Goal: Task Accomplishment & Management: Manage account settings

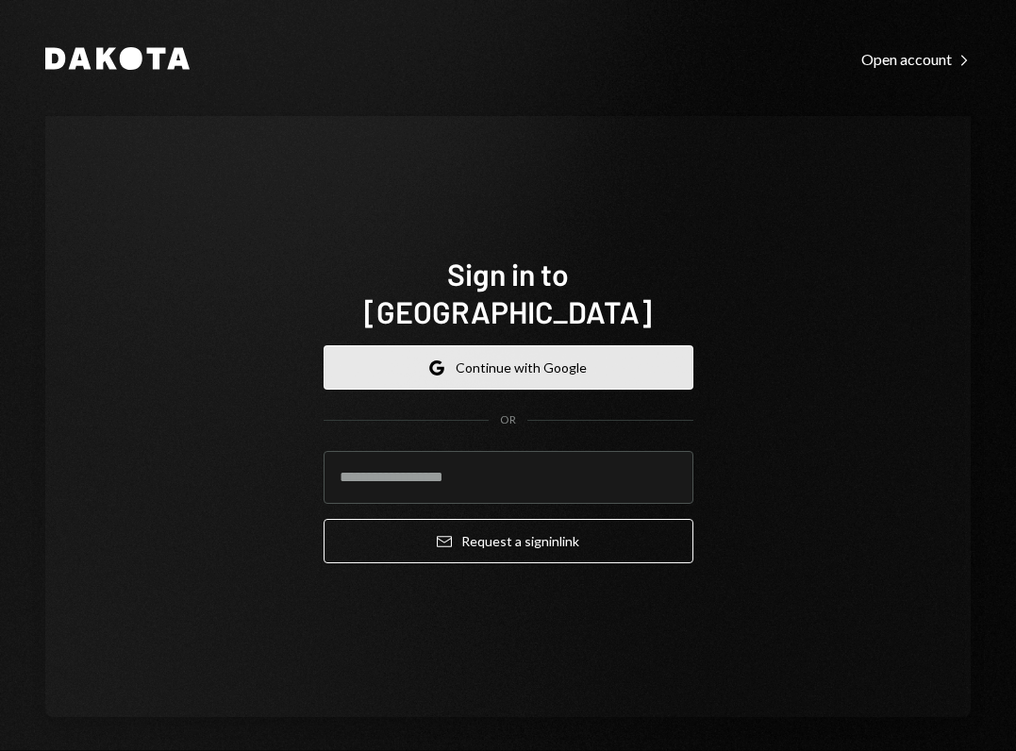
click at [493, 345] on button "Google Continue with Google" at bounding box center [509, 367] width 370 height 44
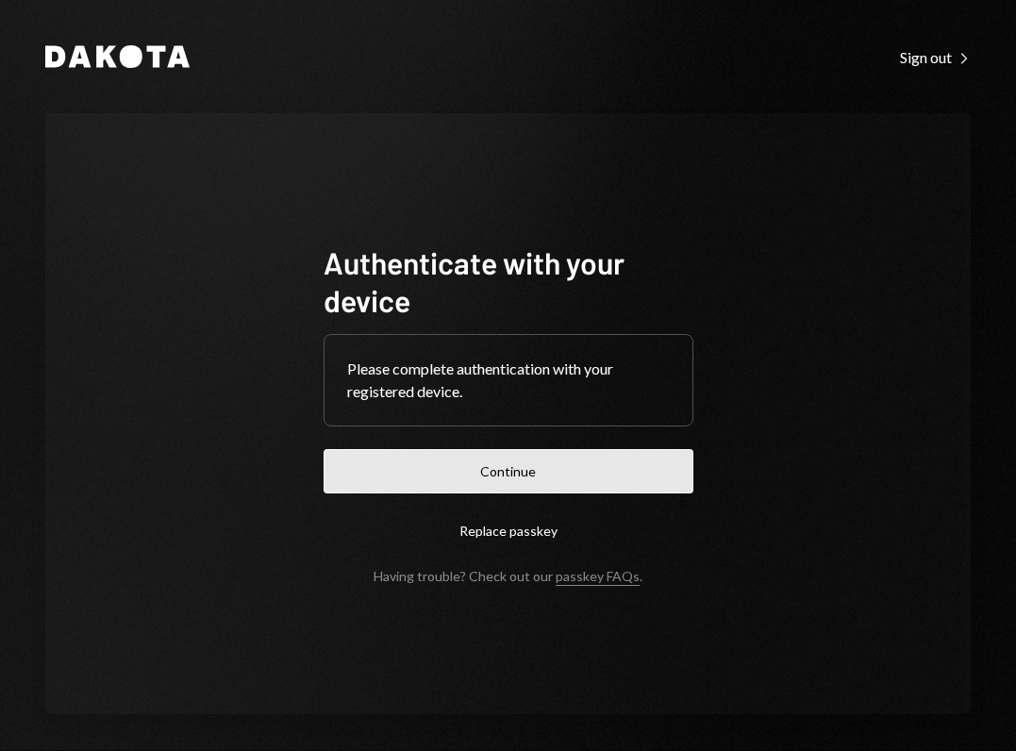
click at [562, 477] on button "Continue" at bounding box center [509, 471] width 370 height 44
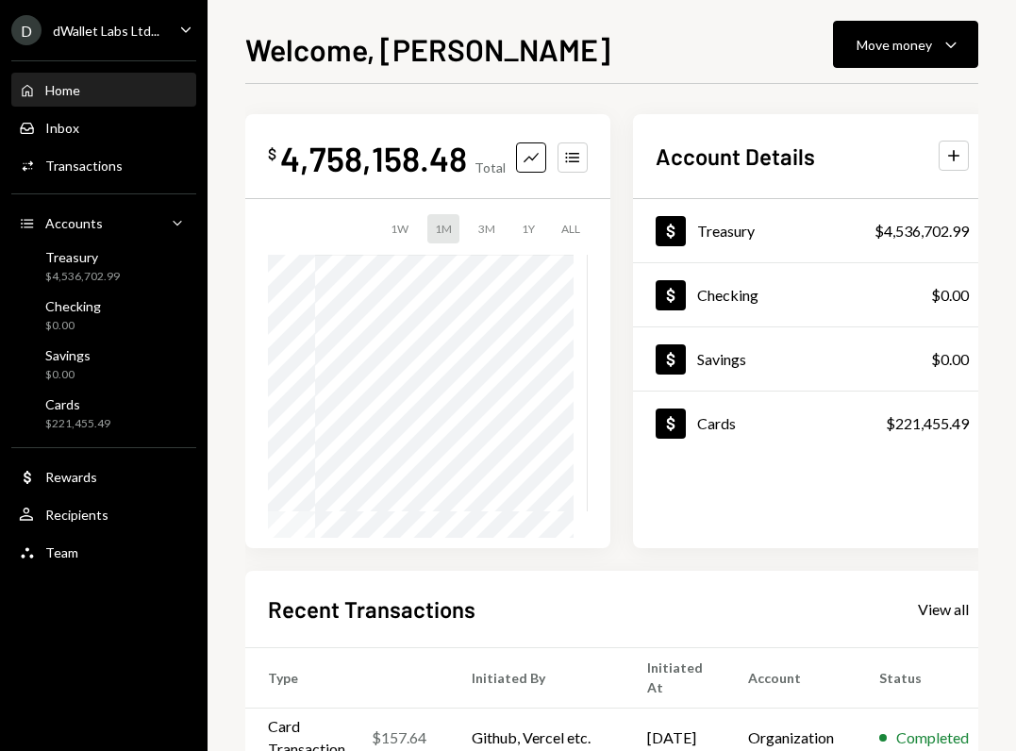
click at [113, 389] on div "Home Home Inbox Inbox Activities Transactions Accounts Accounts Caret Down Trea…" at bounding box center [104, 311] width 208 height 524
click at [97, 425] on div "$221,455.49" at bounding box center [77, 424] width 65 height 16
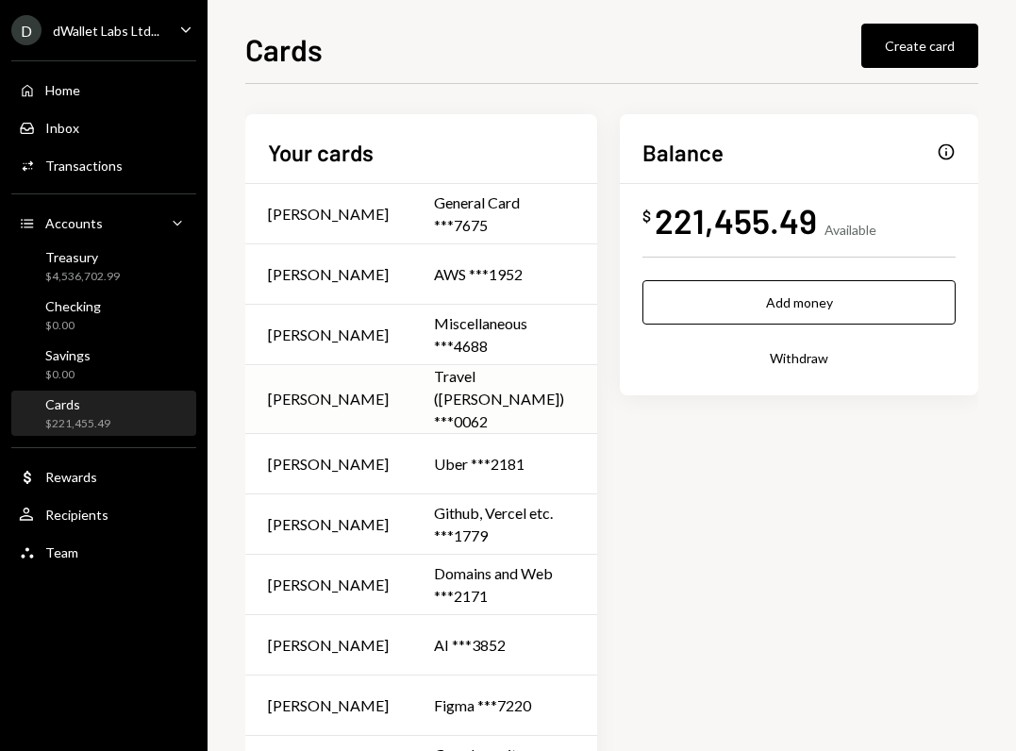
click at [444, 383] on td "Travel (David) ***0062" at bounding box center [504, 399] width 186 height 69
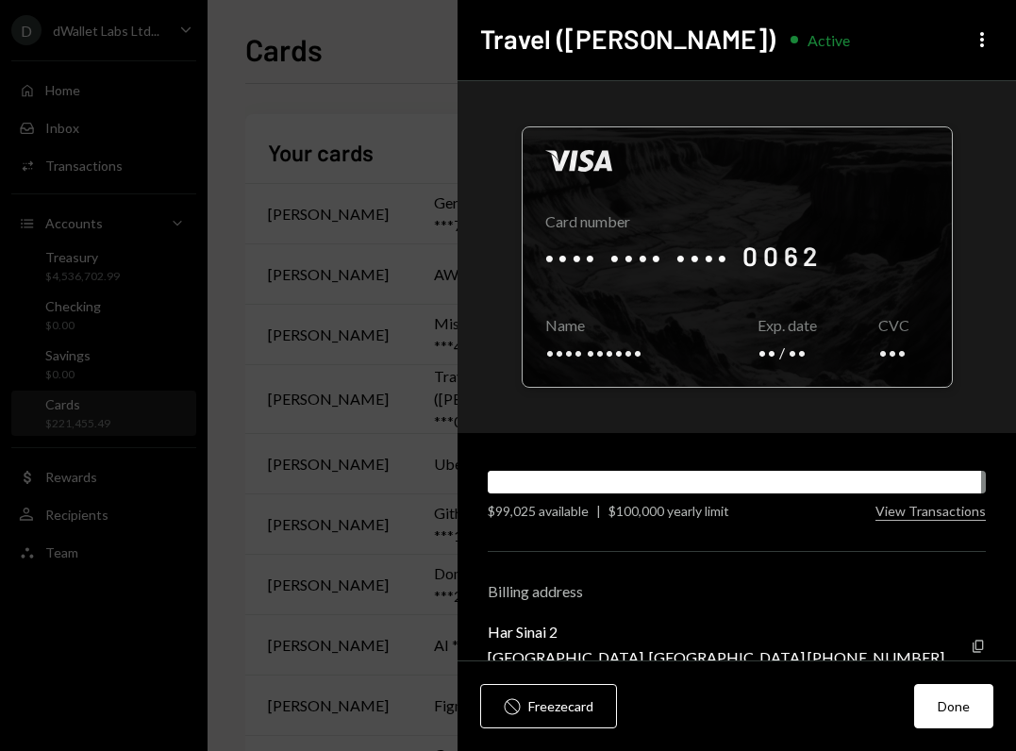
click at [770, 253] on div at bounding box center [737, 256] width 429 height 259
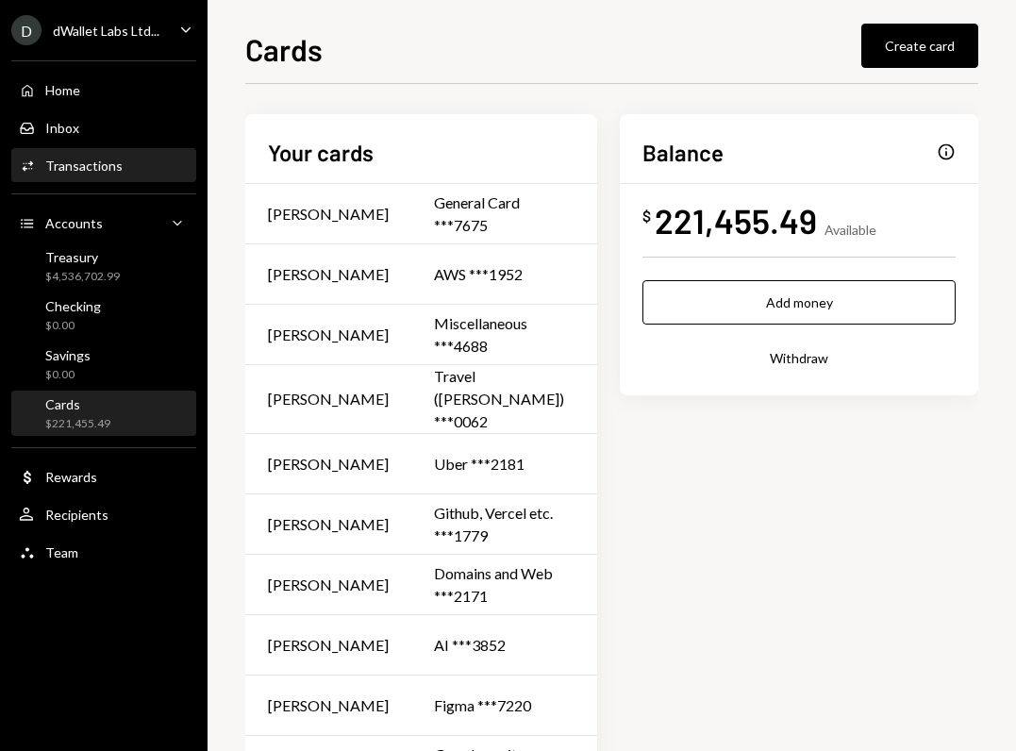
click at [83, 158] on div "Transactions" at bounding box center [83, 166] width 77 height 16
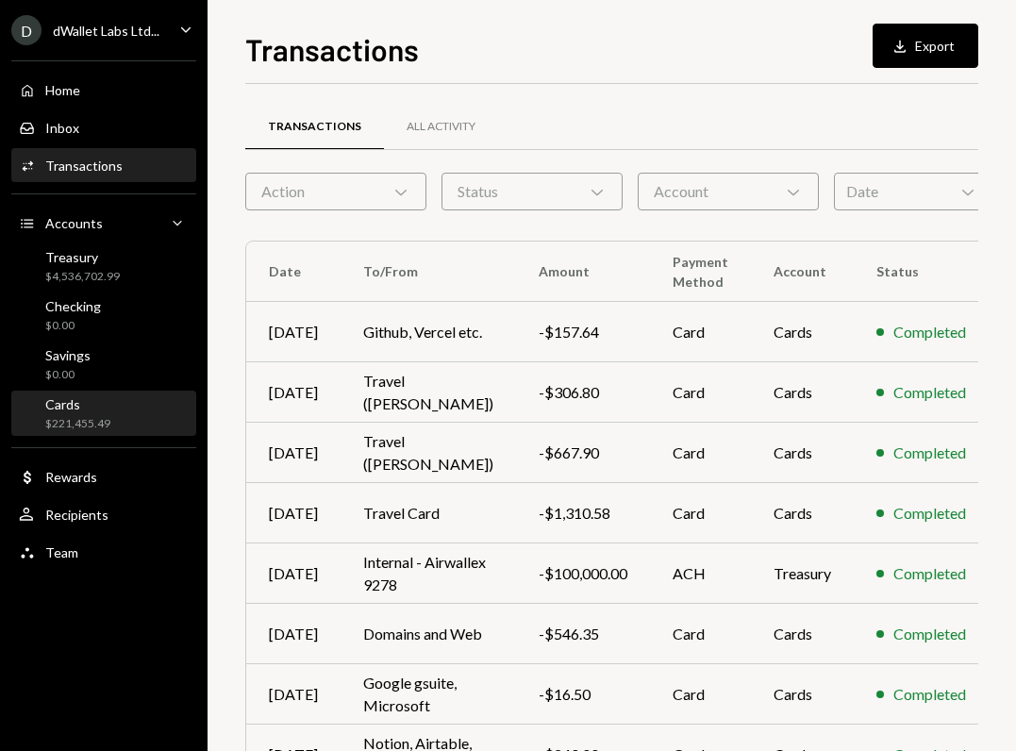
click at [89, 410] on div "Cards" at bounding box center [77, 404] width 65 height 16
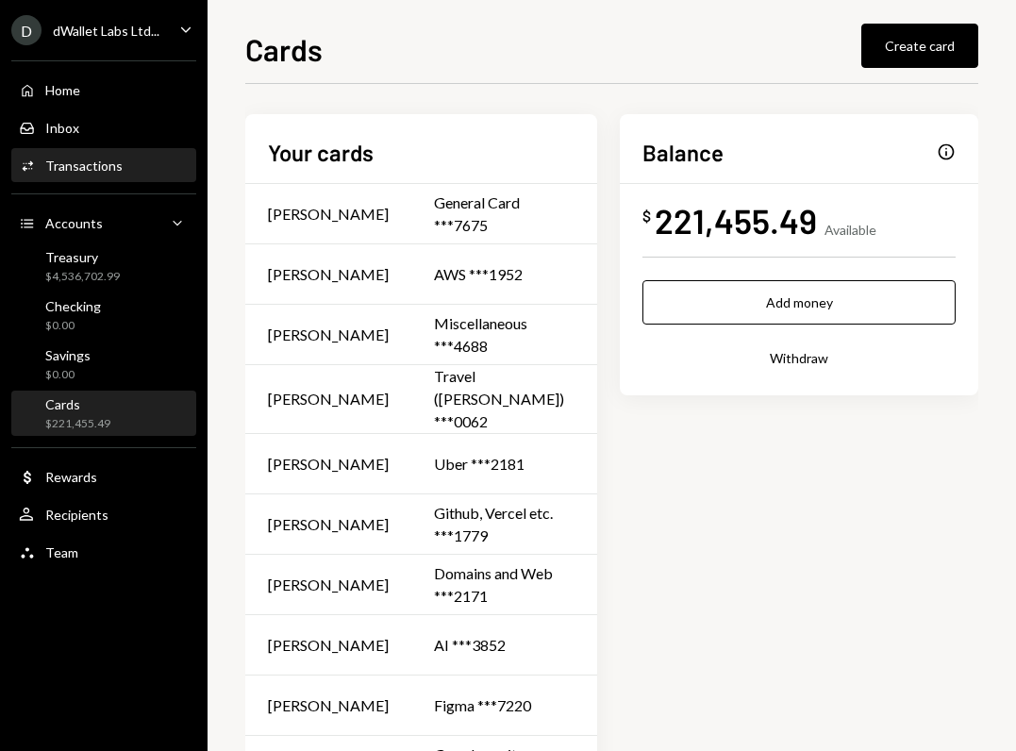
click at [68, 160] on div "Transactions" at bounding box center [83, 166] width 77 height 16
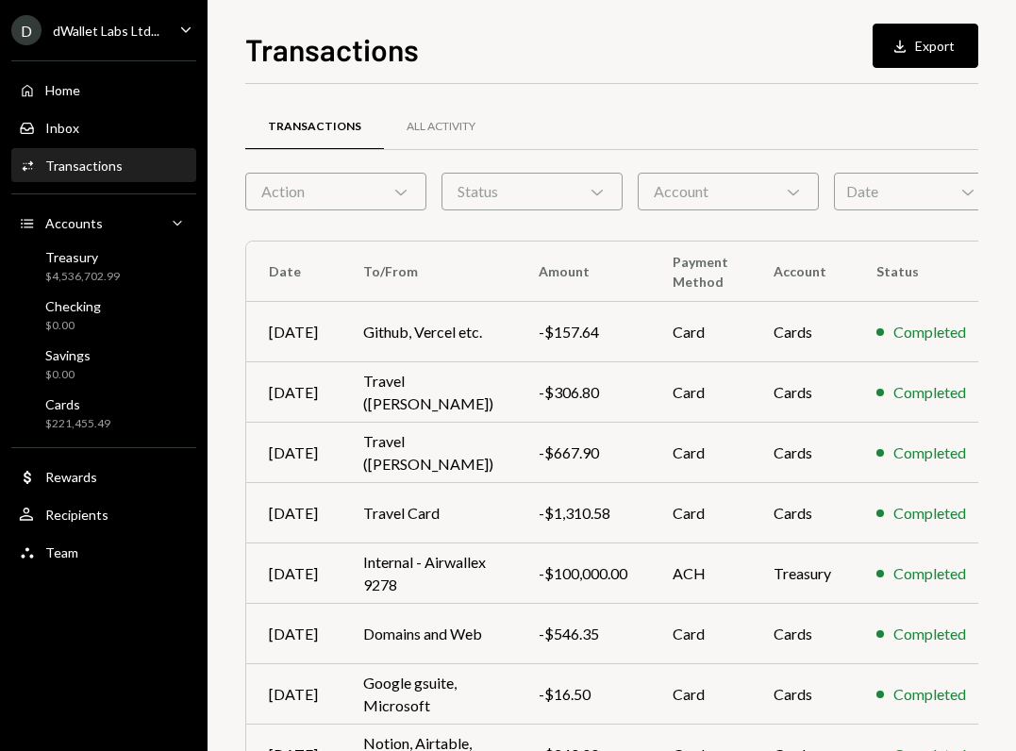
click at [86, 436] on div "Home Home Inbox Inbox Activities Transactions Accounts Accounts Caret Down Trea…" at bounding box center [104, 311] width 208 height 524
click at [84, 429] on div "$221,455.49" at bounding box center [77, 424] width 65 height 16
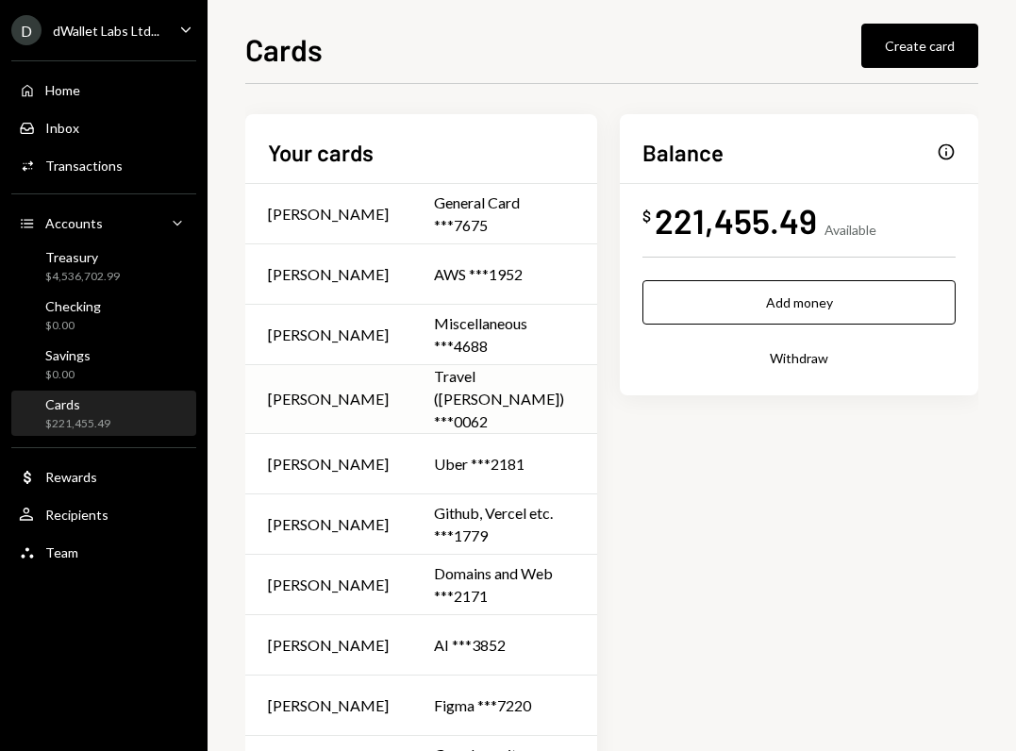
click at [411, 402] on td "Travel (David) ***0062" at bounding box center [504, 399] width 186 height 69
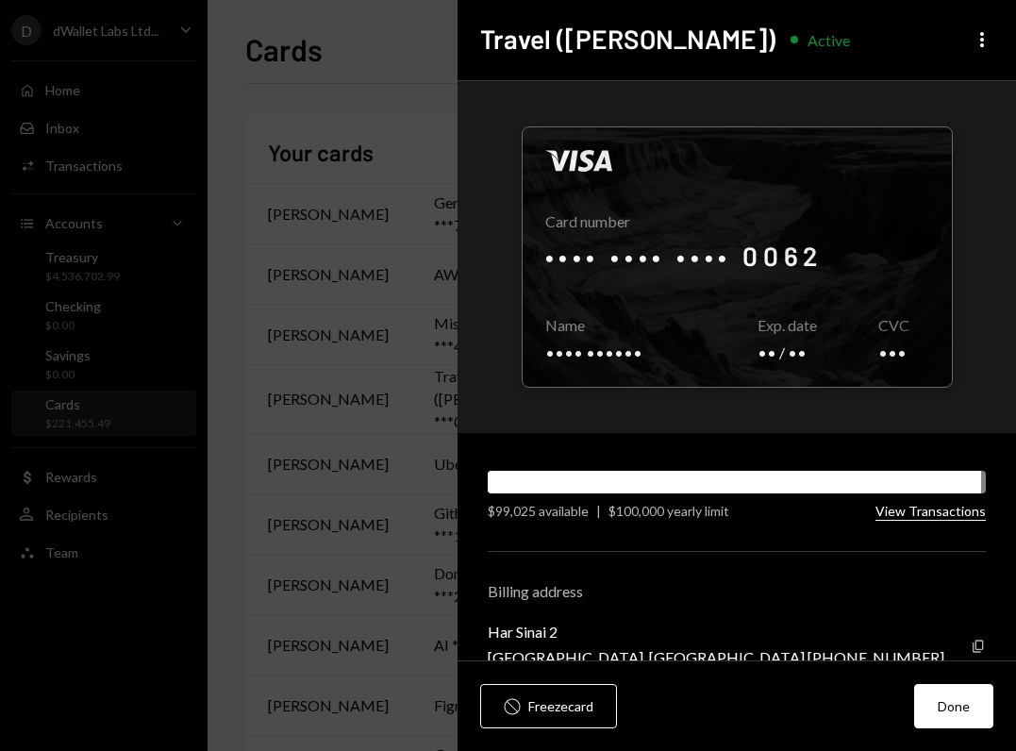
click at [913, 511] on button "View Transactions" at bounding box center [931, 512] width 110 height 18
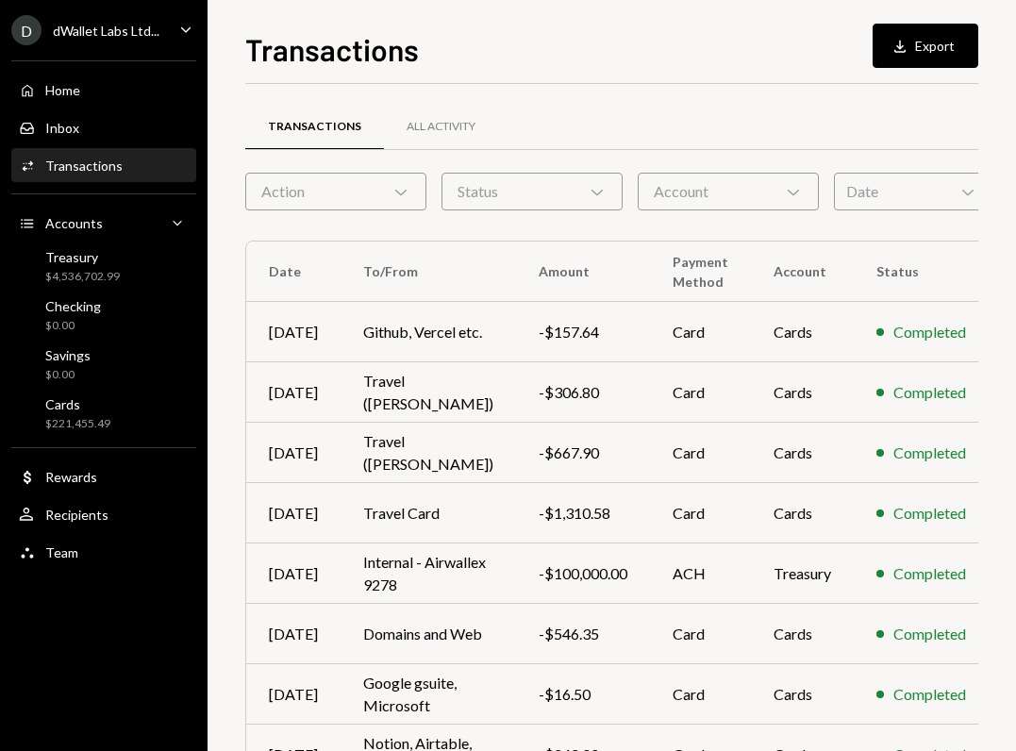
click at [126, 171] on div "Activities Transactions" at bounding box center [104, 166] width 170 height 17
click at [777, 38] on div "Transactions Download Export" at bounding box center [611, 47] width 733 height 42
click at [113, 400] on div "Cards $221,455.49" at bounding box center [104, 414] width 170 height 36
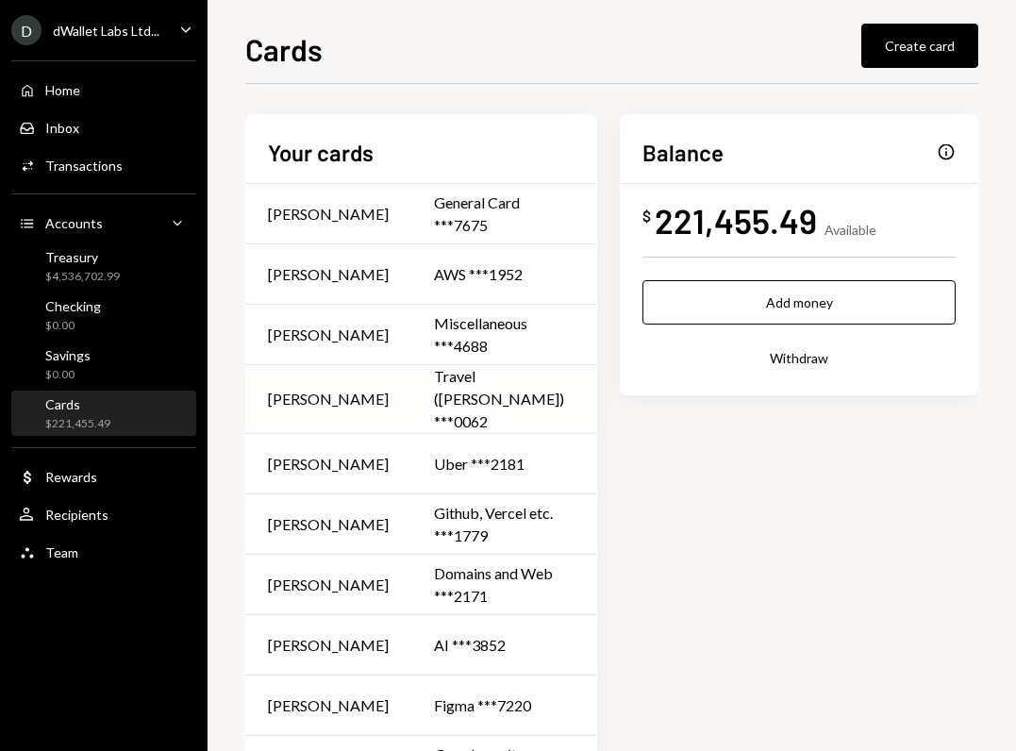
click at [436, 394] on div "Travel ([PERSON_NAME]) ***0062" at bounding box center [504, 399] width 141 height 68
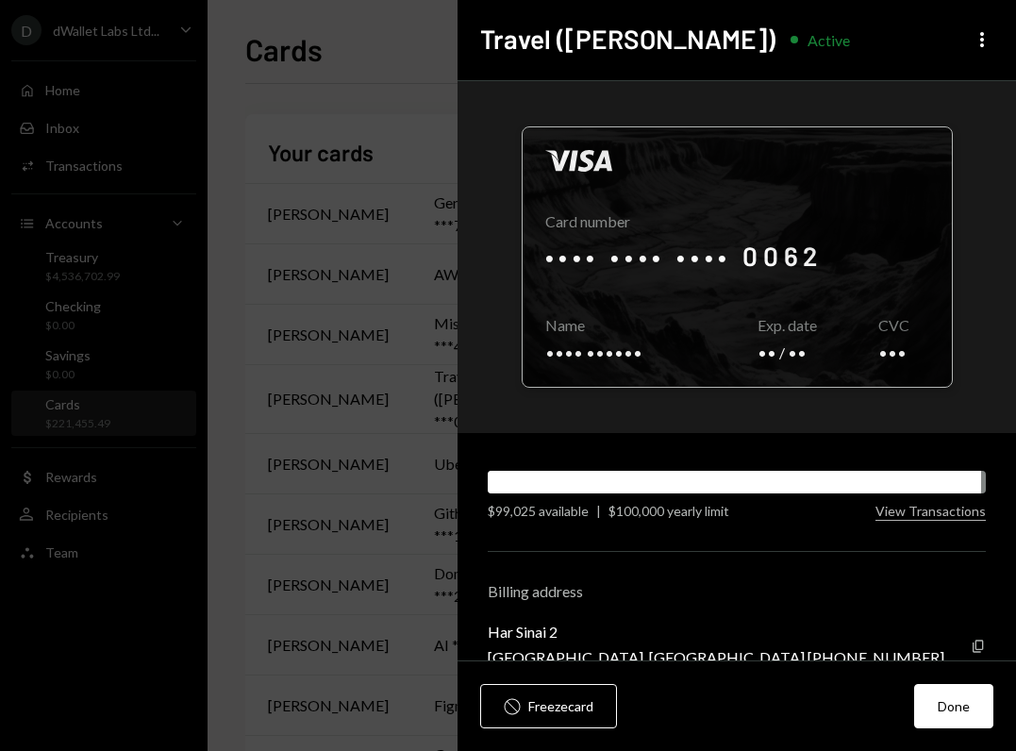
click at [687, 258] on div at bounding box center [737, 256] width 429 height 259
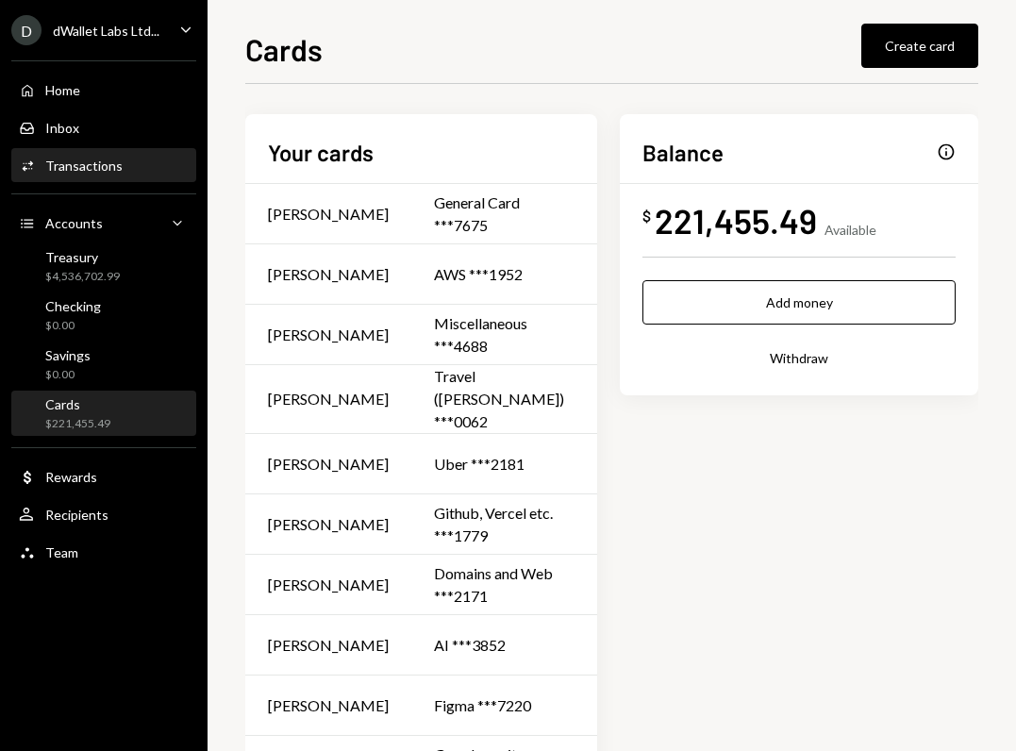
click at [68, 161] on div "Transactions" at bounding box center [83, 166] width 77 height 16
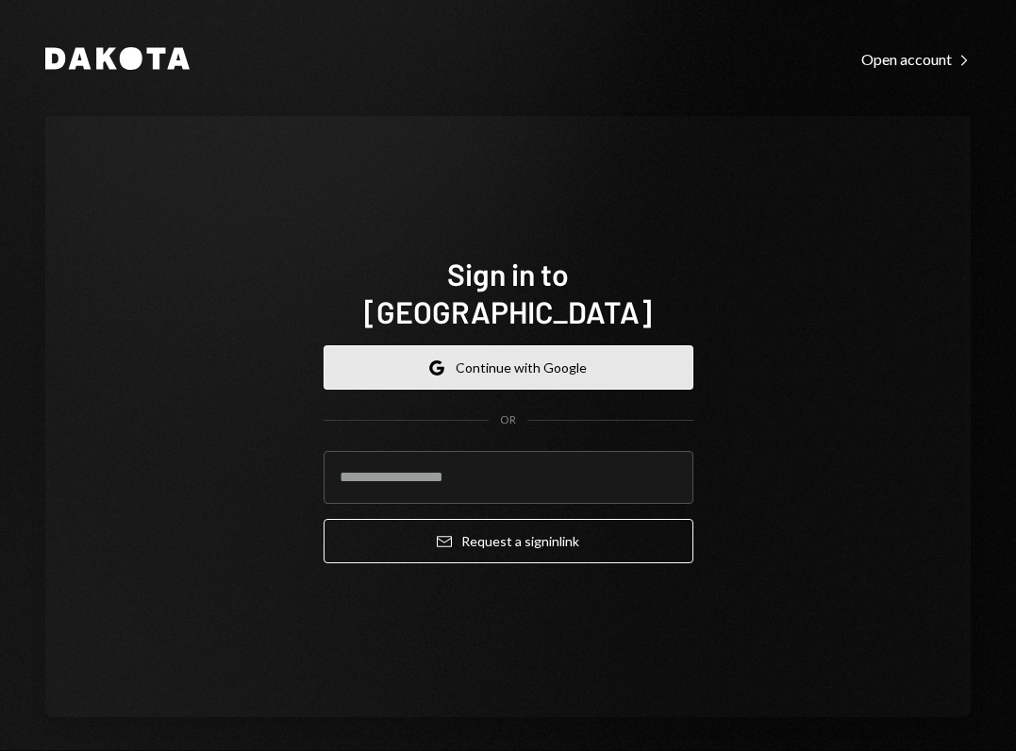
click at [539, 345] on button "Google Continue with Google" at bounding box center [509, 367] width 370 height 44
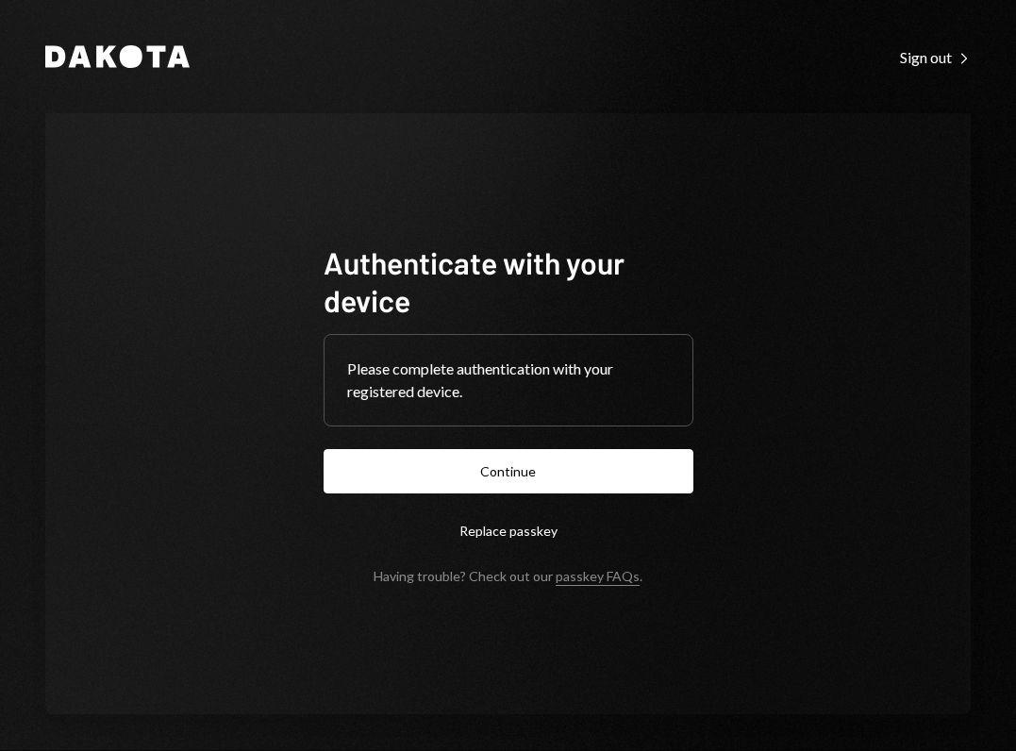
click at [612, 506] on form "Authenticate with your device Please complete authentication with your register…" at bounding box center [509, 413] width 370 height 341
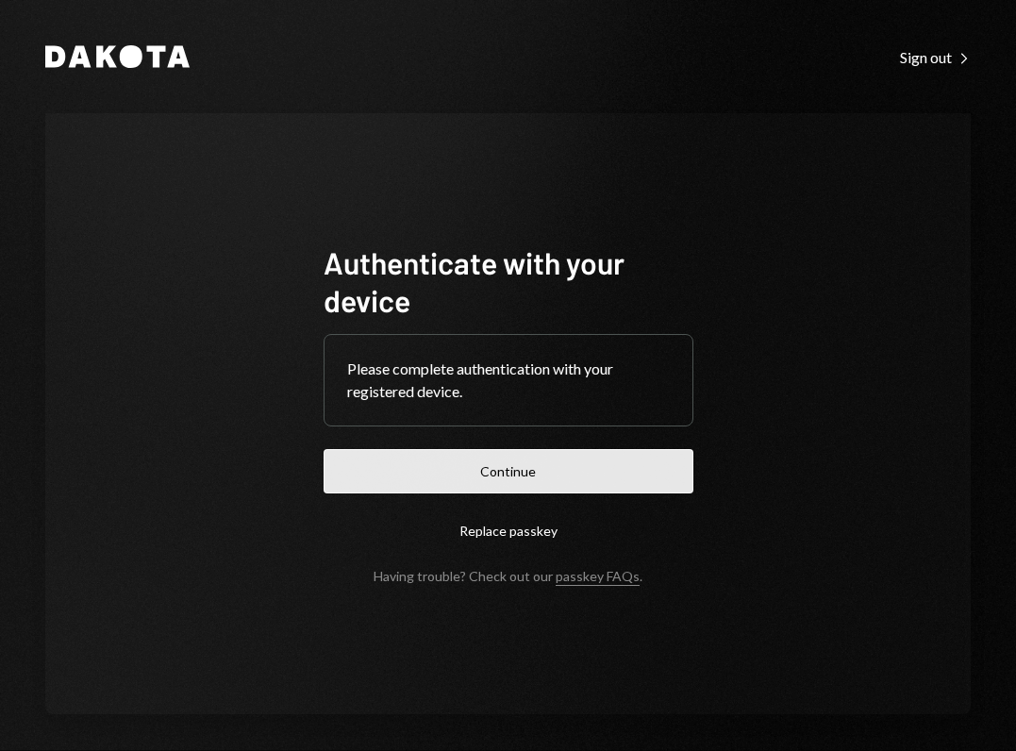
click at [600, 489] on button "Continue" at bounding box center [509, 471] width 370 height 44
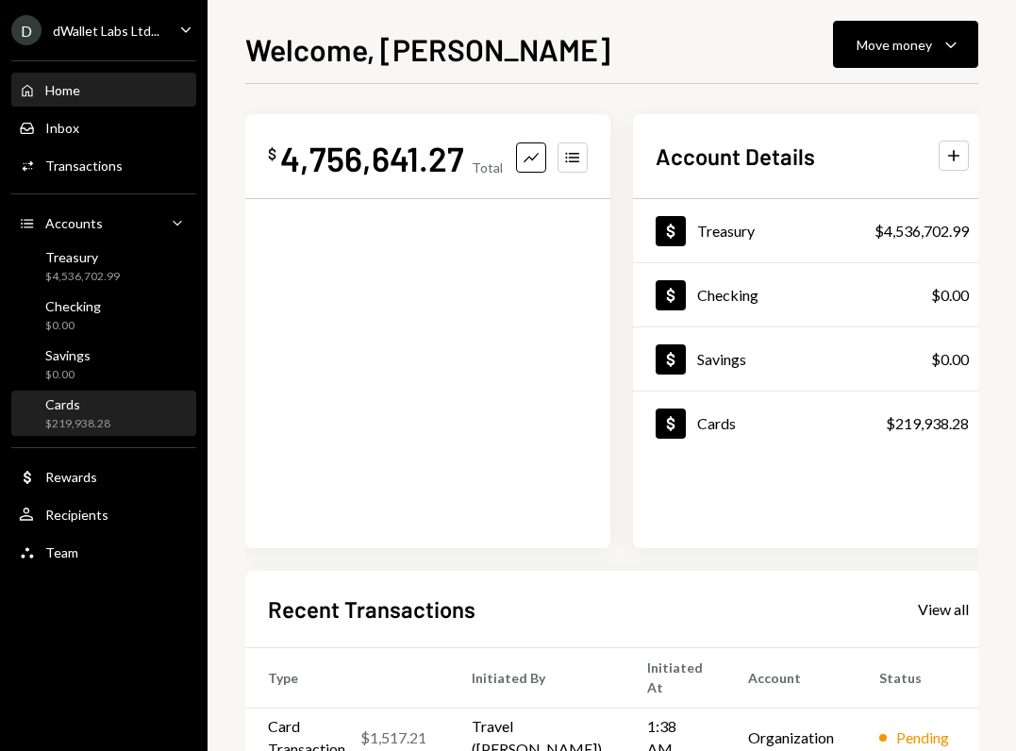
click at [91, 401] on div "Cards" at bounding box center [77, 404] width 65 height 16
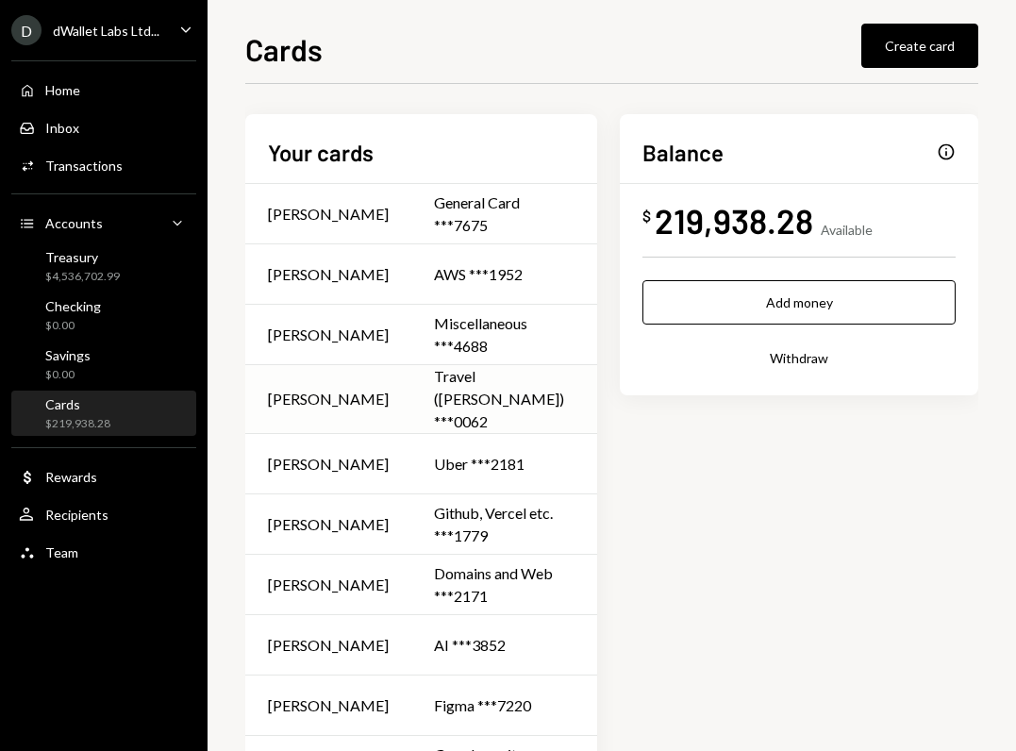
click at [434, 391] on div "Travel (David) ***0062" at bounding box center [504, 399] width 141 height 68
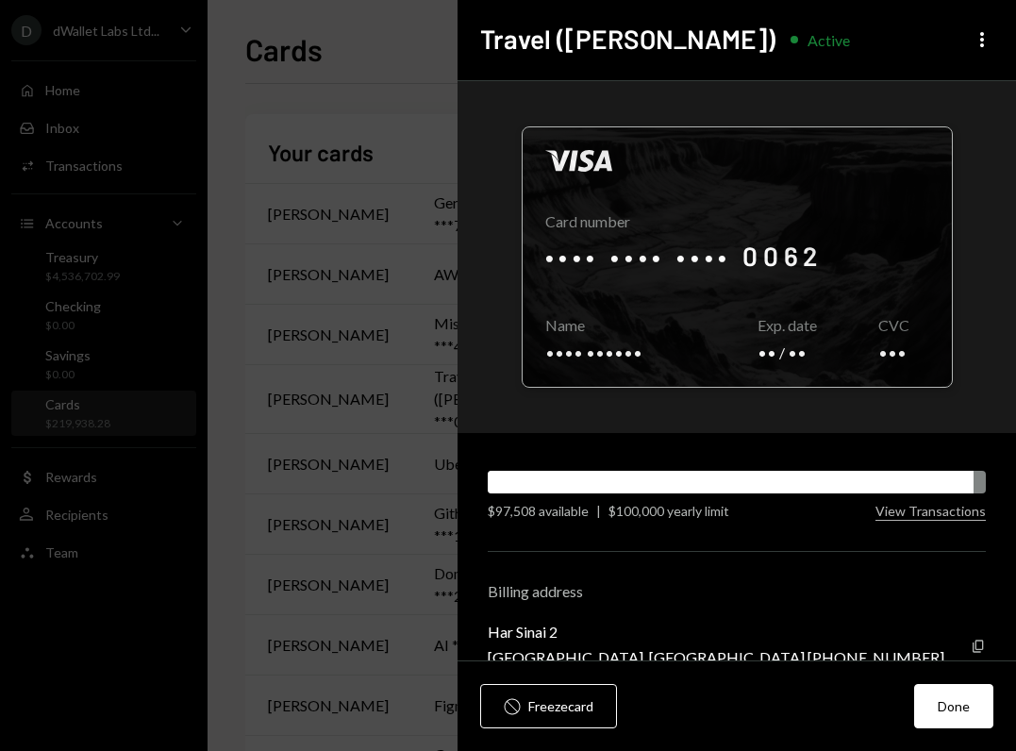
click at [783, 251] on div at bounding box center [737, 256] width 429 height 259
